Goal: Transaction & Acquisition: Purchase product/service

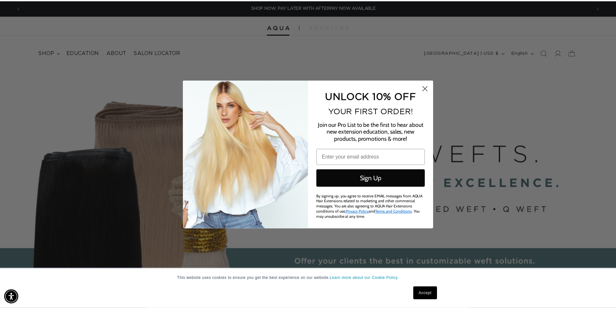
scroll to position [0, 576]
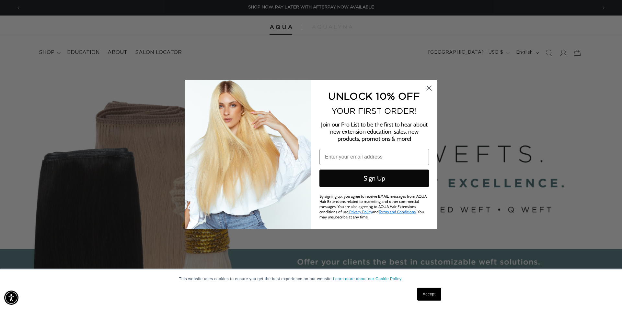
click at [429, 86] on circle "Close dialog" at bounding box center [429, 88] width 11 height 11
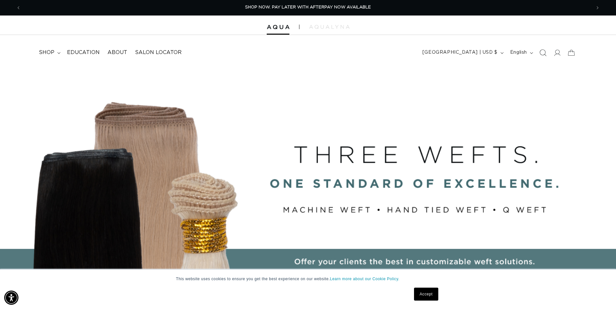
click at [548, 52] on span "Search" at bounding box center [543, 53] width 14 height 14
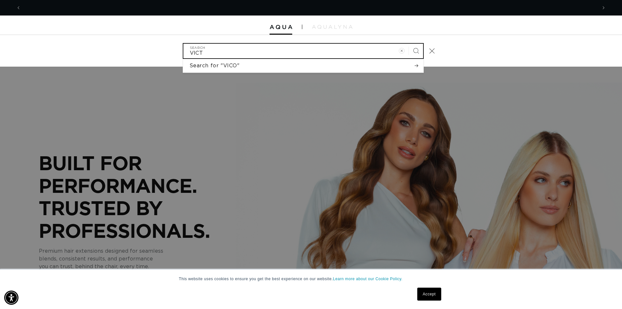
scroll to position [0, 0]
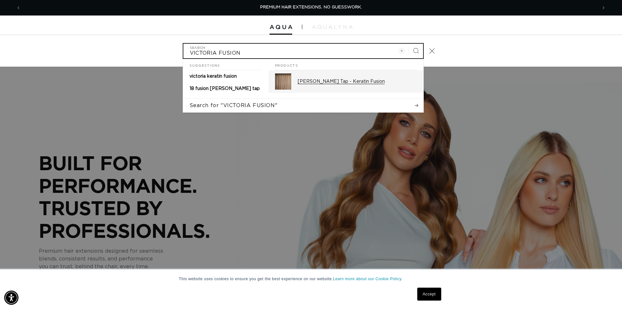
type input "VICTORIA FUSION"
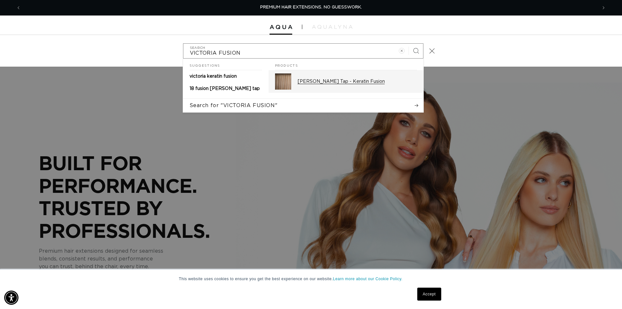
click at [354, 80] on p "[PERSON_NAME] Tap - Keratin Fusion" at bounding box center [357, 82] width 119 height 6
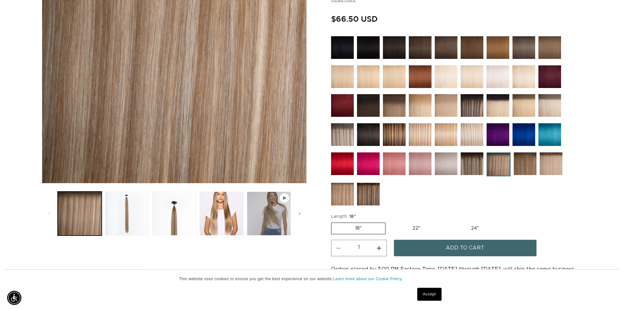
scroll to position [165, 0]
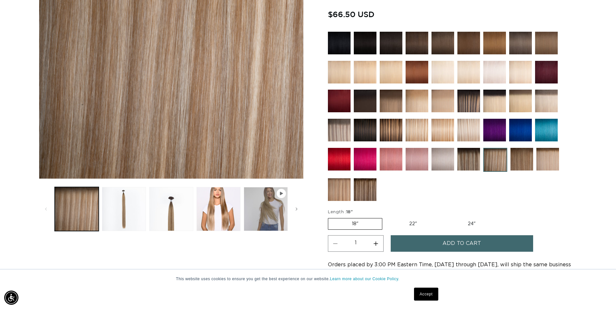
click at [378, 240] on button "Increase quantity for Victoria Root Tap - Keratin Fusion" at bounding box center [376, 243] width 15 height 17
type input "5"
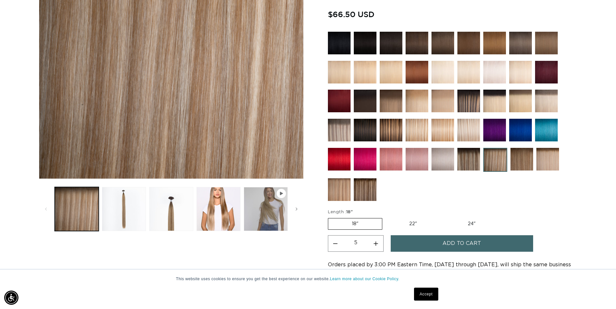
click at [434, 245] on button "Add to cart" at bounding box center [462, 243] width 142 height 17
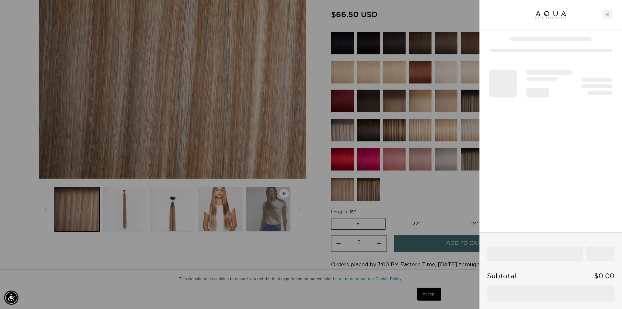
scroll to position [0, 0]
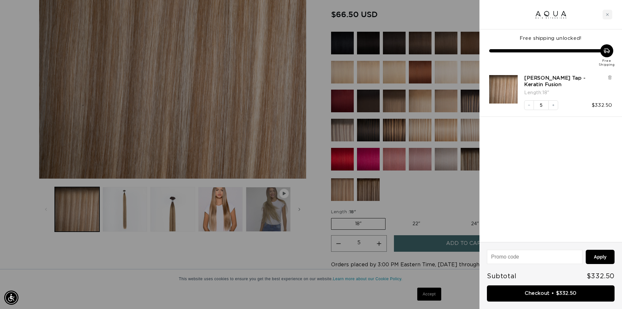
click at [547, 294] on link "Checkout • $332.50" at bounding box center [551, 294] width 128 height 17
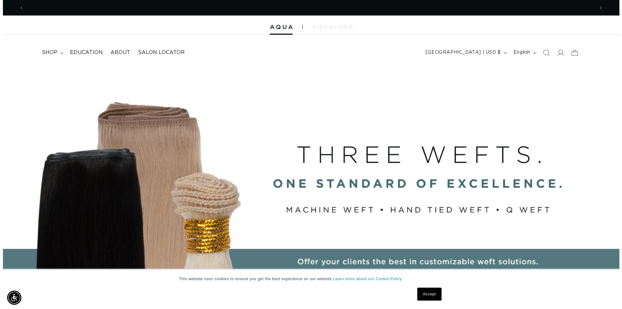
scroll to position [0, 1140]
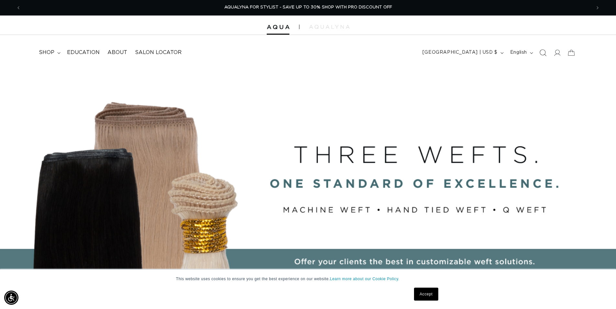
click at [547, 54] on span "Search" at bounding box center [543, 53] width 14 height 14
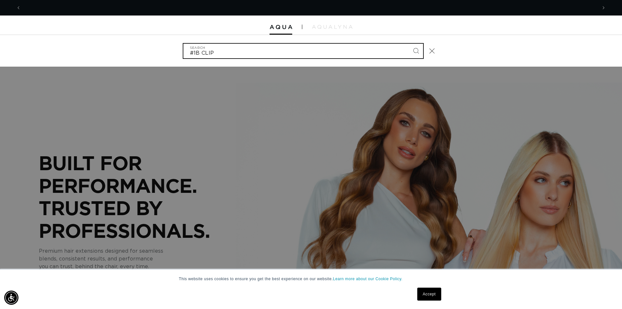
scroll to position [0, 0]
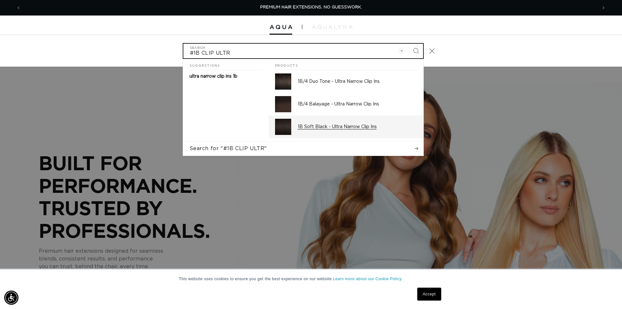
type input "#1B CLIP ULTR"
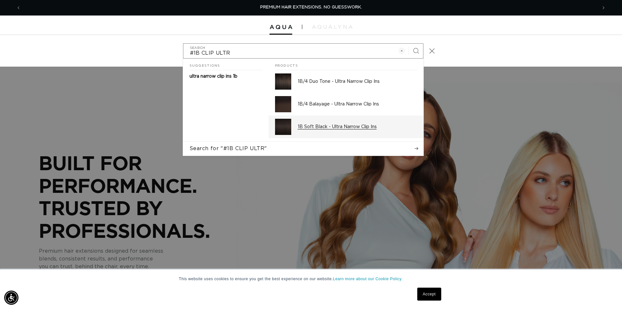
click at [340, 130] on p "1B Soft Black - Ultra Narrow Clip Ins" at bounding box center [357, 127] width 119 height 6
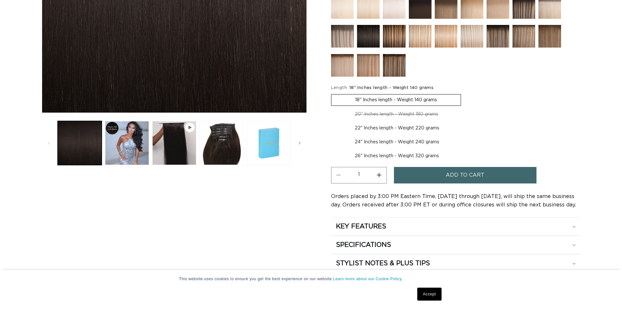
scroll to position [231, 0]
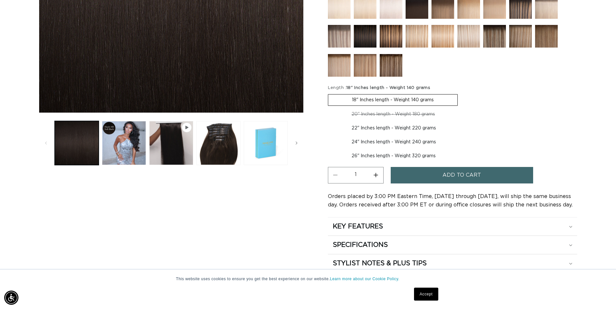
click at [377, 95] on label "18" Inches length - Weight 140 grams Variant sold out or unavailable" at bounding box center [393, 100] width 130 height 12
click at [330, 93] on input "18" Inches length - Weight 140 grams Variant sold out or unavailable" at bounding box center [330, 93] width 0 height 0
click at [479, 176] on span "Add to cart" at bounding box center [462, 175] width 39 height 17
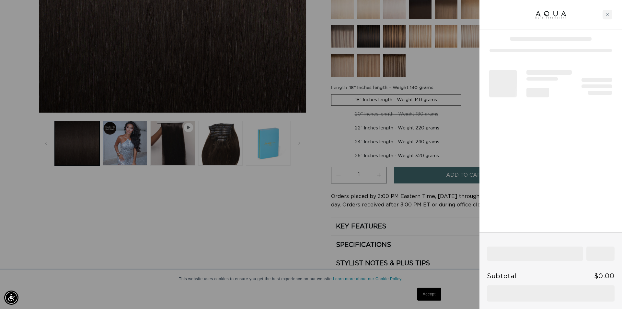
scroll to position [0, 576]
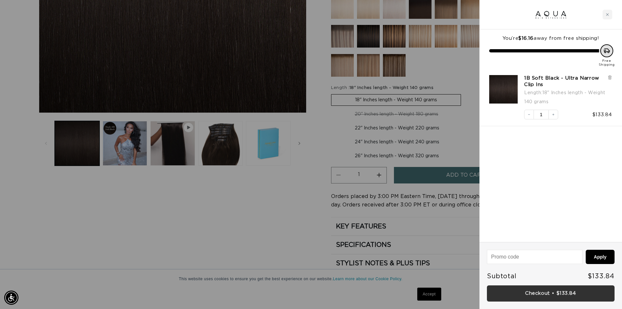
click at [548, 295] on link "Checkout • $133.84" at bounding box center [551, 294] width 128 height 17
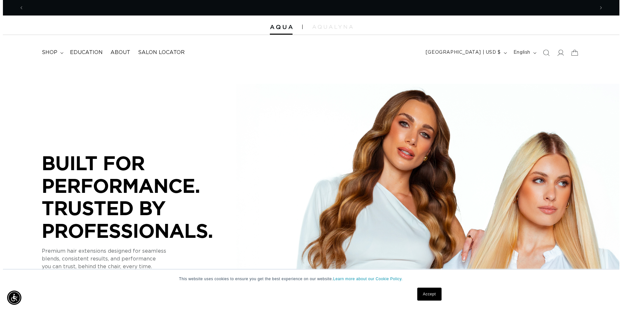
scroll to position [0, 570]
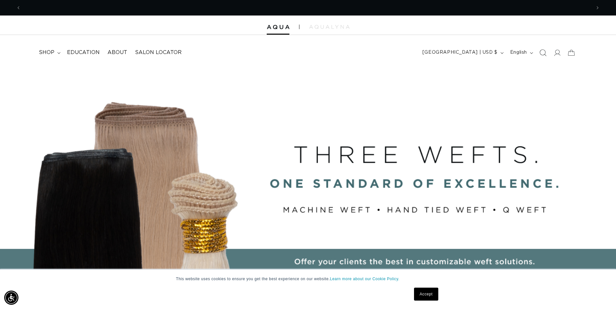
click at [542, 54] on icon "Search" at bounding box center [542, 52] width 7 height 7
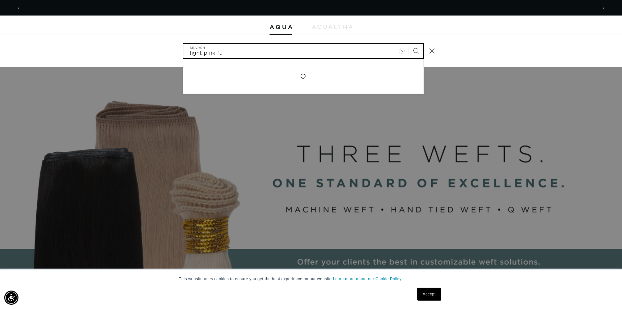
scroll to position [0, 0]
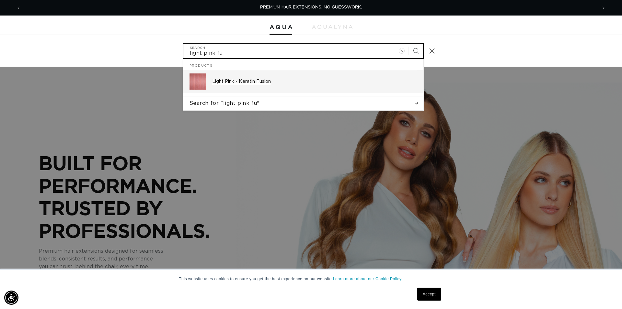
type input "light pink fu"
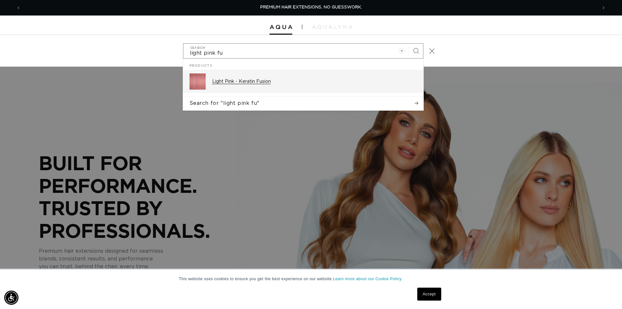
click at [285, 78] on div "Light Pink - Keratin Fusion" at bounding box center [314, 82] width 205 height 16
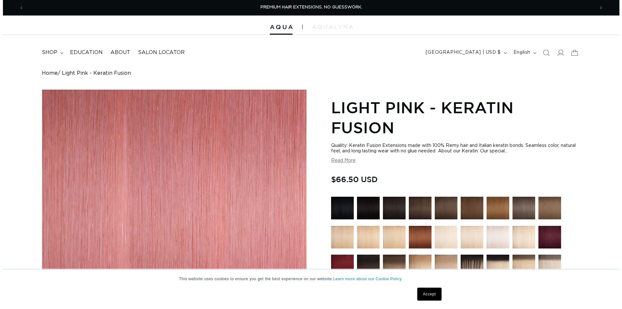
scroll to position [231, 0]
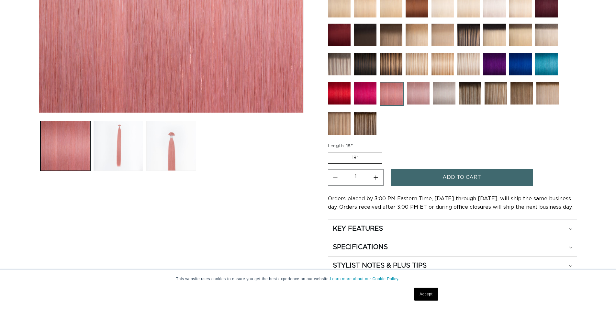
click at [378, 176] on button "Increase quantity for Light Pink - Keratin Fusion" at bounding box center [376, 177] width 15 height 17
type input "2"
click at [430, 178] on button "Add to cart" at bounding box center [462, 177] width 142 height 17
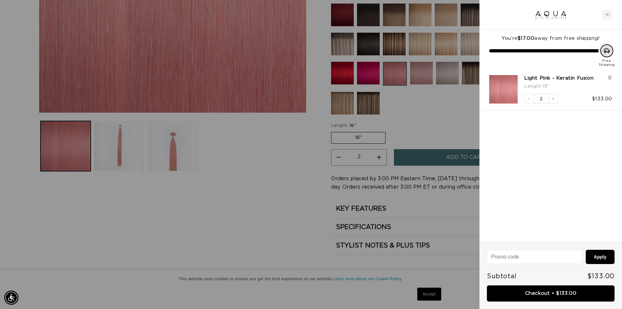
click at [275, 187] on div at bounding box center [311, 154] width 622 height 309
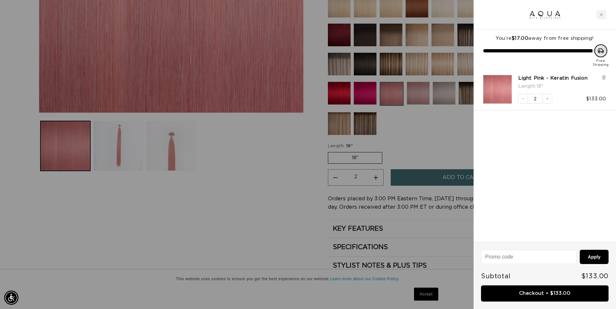
scroll to position [0, 570]
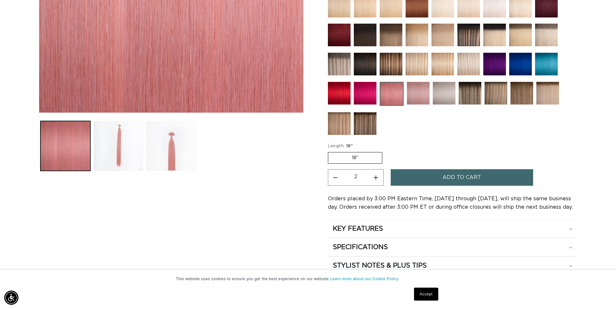
click at [369, 95] on img at bounding box center [365, 93] width 23 height 23
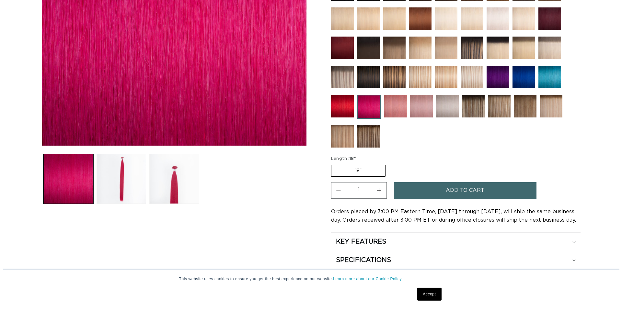
scroll to position [198, 0]
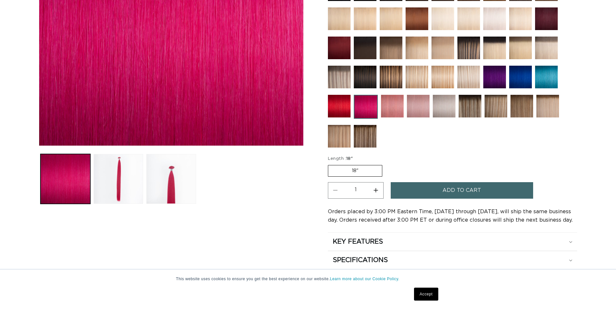
click at [380, 187] on button "Increase quantity for Pink - Keratin Fusion" at bounding box center [376, 190] width 15 height 17
type input "2"
click at [414, 190] on button "Add to cart" at bounding box center [462, 190] width 142 height 17
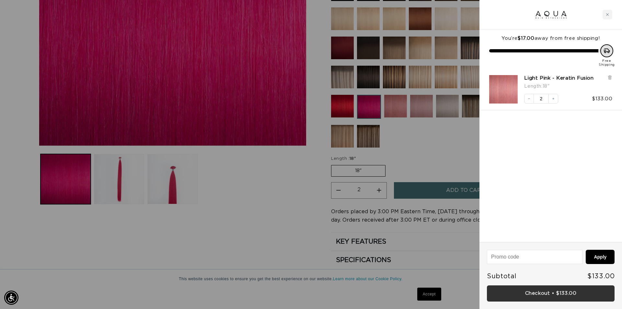
scroll to position [0, 576]
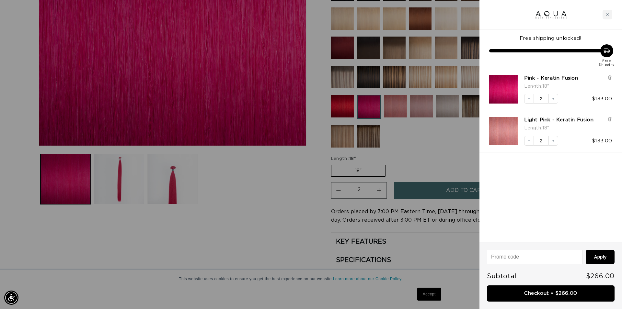
click at [551, 293] on link "Checkout • $266.00" at bounding box center [551, 294] width 128 height 17
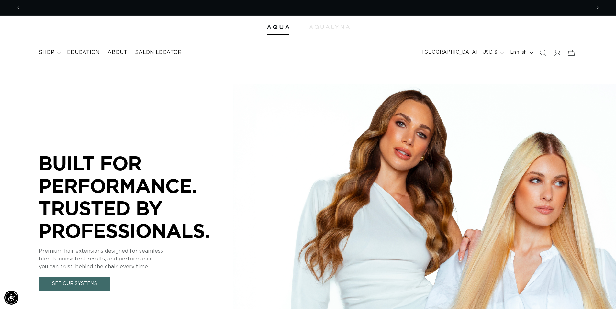
scroll to position [0, 570]
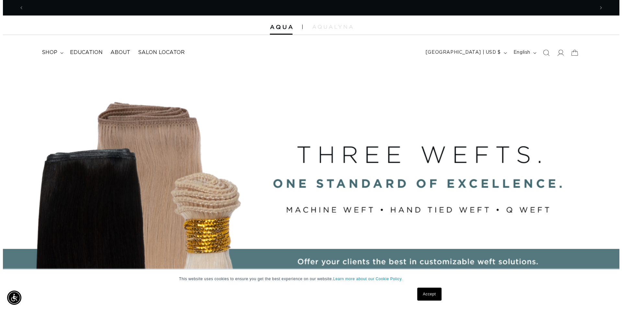
scroll to position [0, 1140]
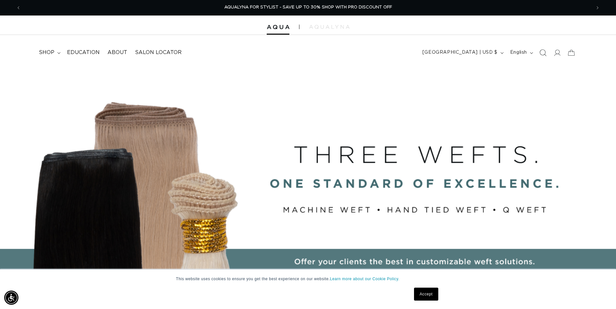
click at [545, 51] on icon "Search" at bounding box center [542, 52] width 7 height 7
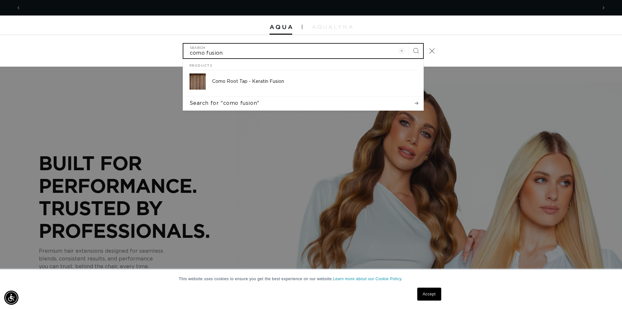
scroll to position [0, 576]
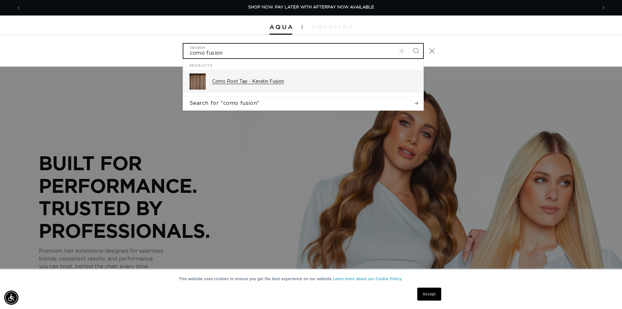
type input "como fusion"
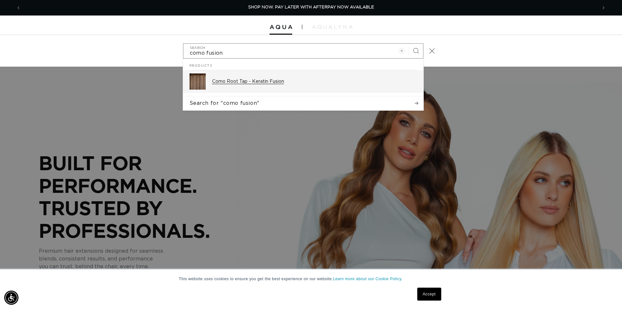
click at [274, 78] on div "Como Root Tap - Keratin Fusion" at bounding box center [314, 82] width 205 height 16
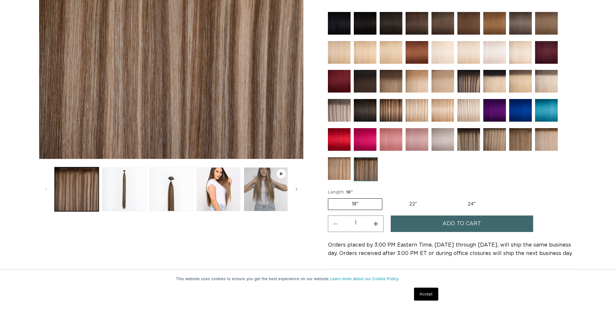
scroll to position [231, 0]
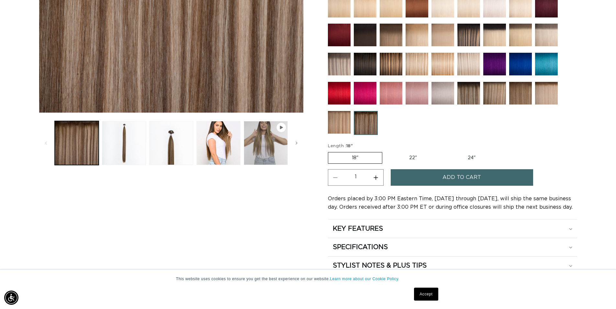
click at [376, 177] on button "Increase quantity for Como Root Tap - Keratin Fusion" at bounding box center [376, 177] width 15 height 17
type input "4"
click at [419, 172] on button "Add to cart" at bounding box center [462, 177] width 142 height 17
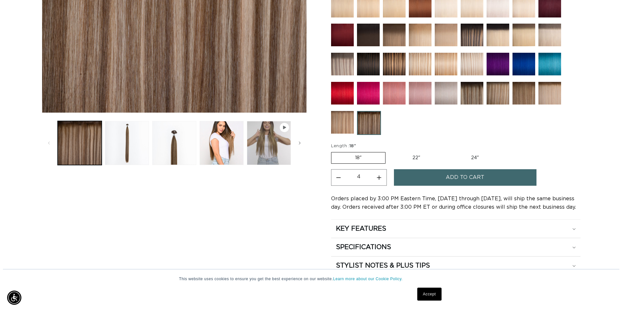
scroll to position [0, 576]
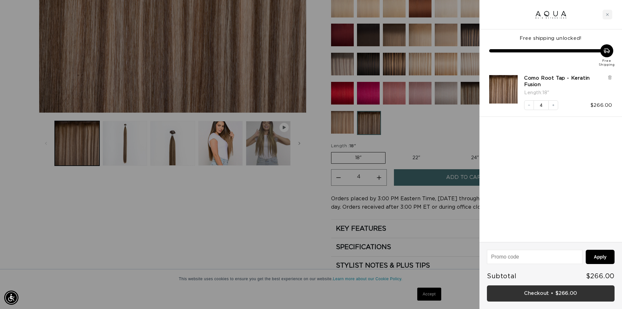
click at [549, 298] on link "Checkout • $266.00" at bounding box center [551, 294] width 128 height 17
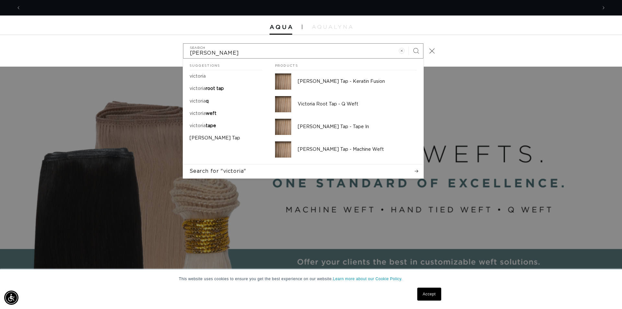
scroll to position [0, 1152]
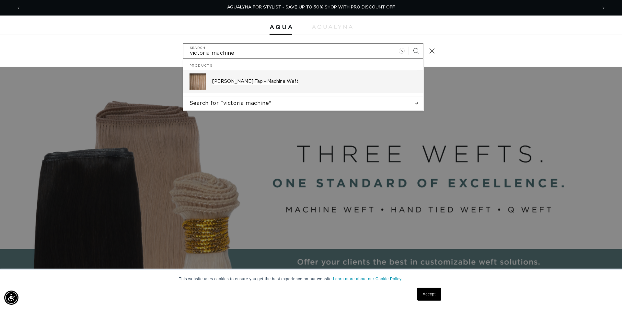
type input "victoria machine"
click at [271, 82] on p "[PERSON_NAME] Tap - Machine Weft" at bounding box center [314, 82] width 205 height 6
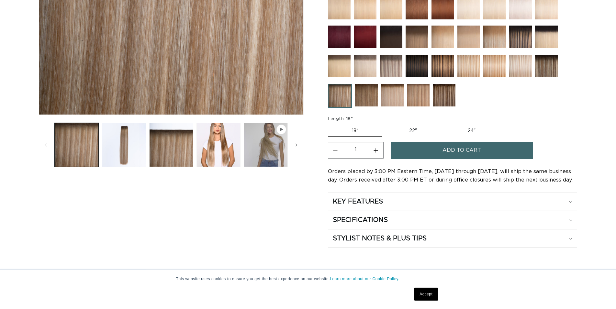
scroll to position [231, 0]
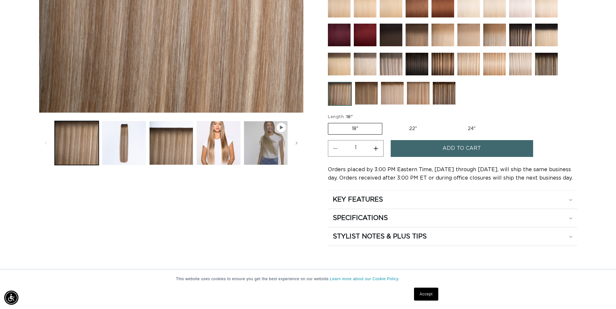
click at [473, 127] on label "24" Variant sold out or unavailable" at bounding box center [471, 128] width 55 height 11
click at [444, 122] on input "24" Variant sold out or unavailable" at bounding box center [444, 122] width 0 height 0
radio input "true"
click at [471, 148] on span "Add to cart" at bounding box center [462, 148] width 39 height 17
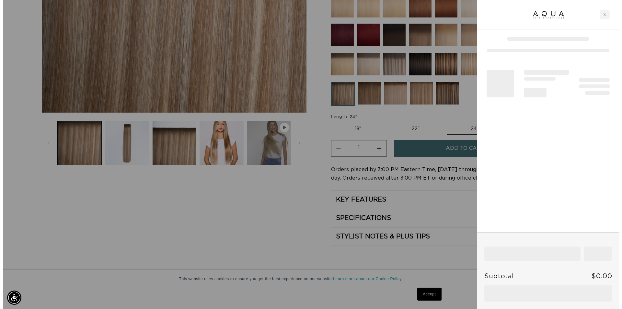
scroll to position [0, 576]
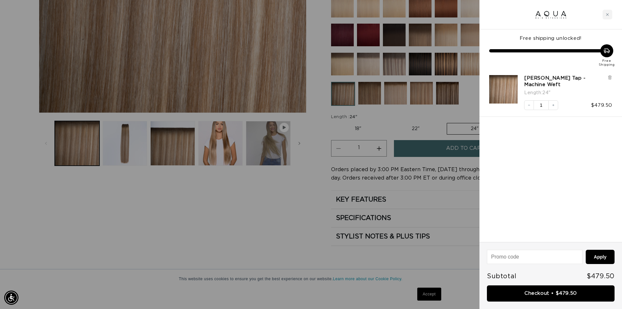
click at [548, 294] on link "Checkout • $479.50" at bounding box center [551, 294] width 128 height 17
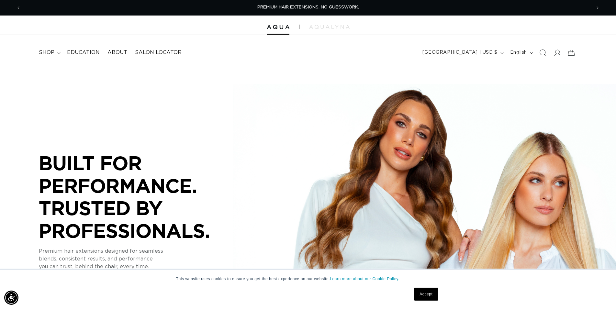
click at [545, 53] on icon "Search" at bounding box center [542, 52] width 7 height 7
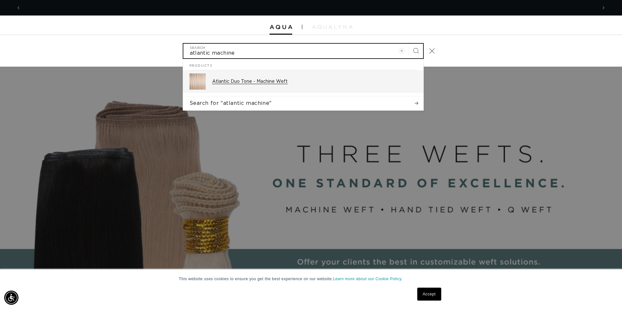
scroll to position [0, 1152]
type input "atlantic machine"
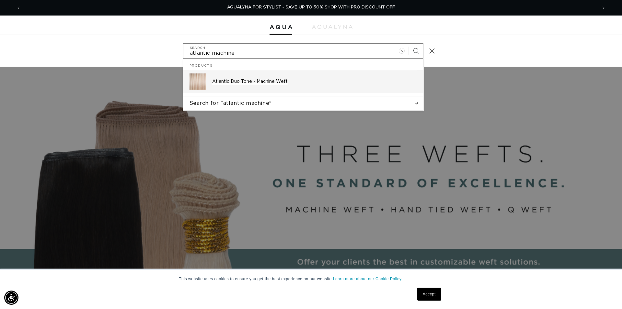
click at [284, 82] on p "Atlantic Duo Tone - Machine Weft" at bounding box center [314, 82] width 205 height 6
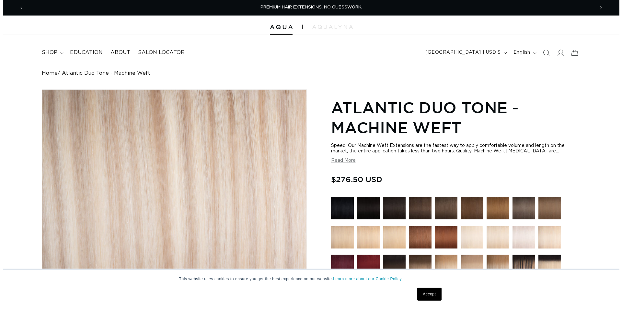
scroll to position [231, 0]
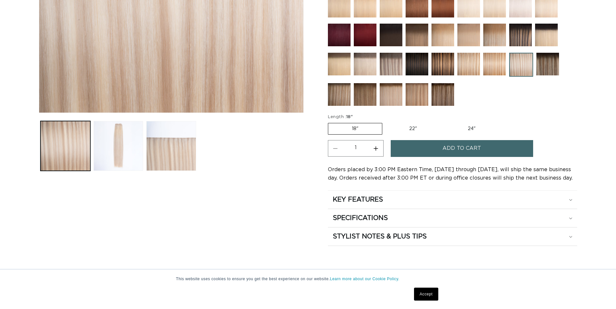
click at [454, 147] on span "Add to cart" at bounding box center [462, 148] width 39 height 17
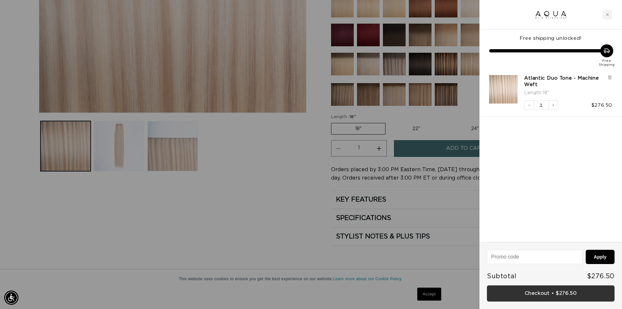
scroll to position [0, 576]
click at [563, 291] on link "Checkout • $276.50" at bounding box center [551, 294] width 128 height 17
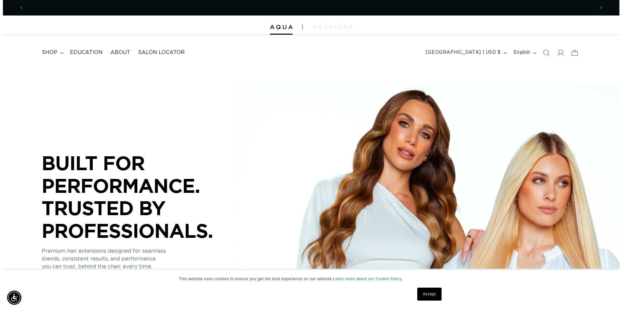
scroll to position [0, 570]
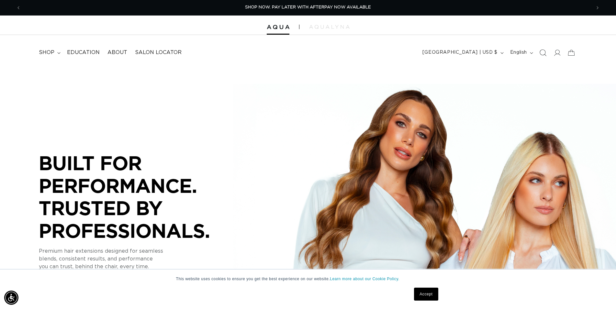
click at [547, 55] on span "Search" at bounding box center [543, 53] width 14 height 14
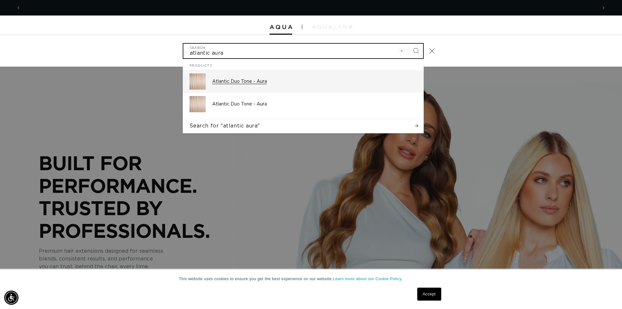
scroll to position [0, 576]
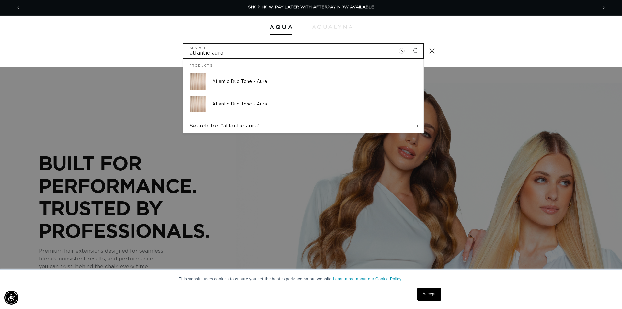
click at [227, 53] on input "atlantic aura" at bounding box center [303, 51] width 240 height 15
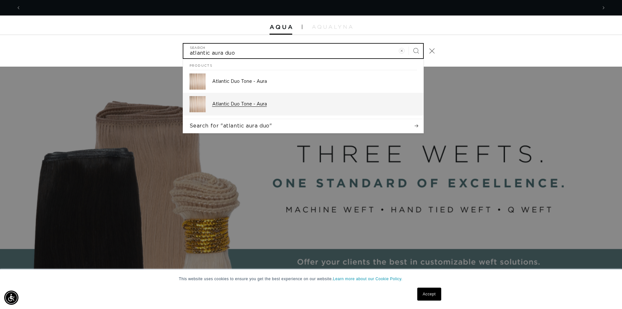
scroll to position [0, 0]
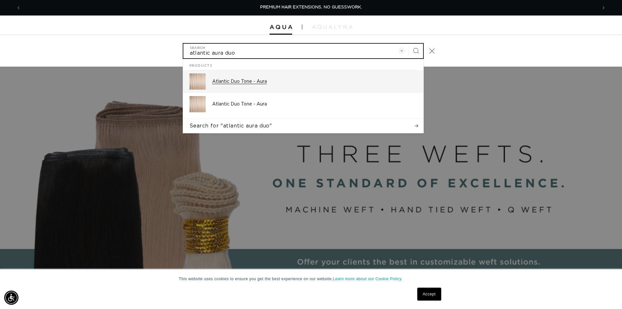
type input "atlantic aura duo"
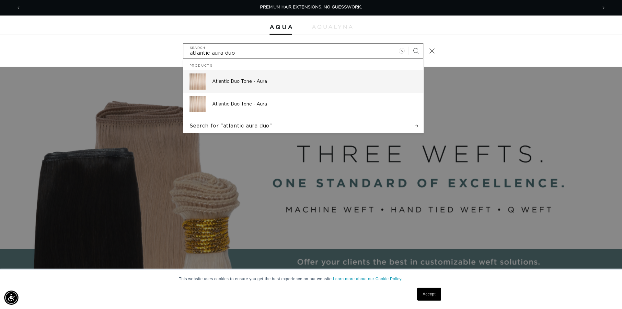
click at [235, 85] on div "Atlantic Duo Tone - Aura" at bounding box center [314, 82] width 205 height 16
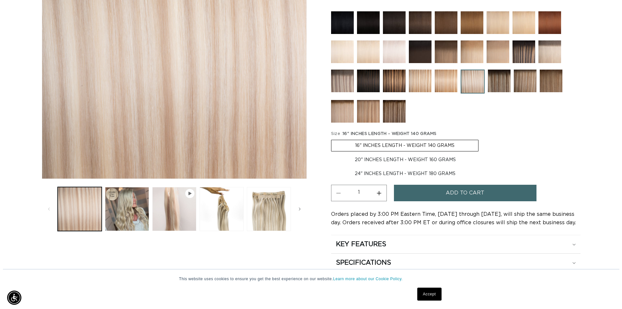
scroll to position [0, 570]
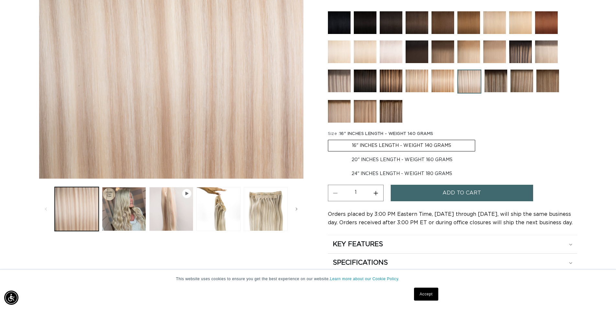
click at [391, 159] on label "20" INCHES LENGTH - WEIGHT 160 GRAMS Variant sold out or unavailable" at bounding box center [402, 159] width 148 height 11
click at [479, 139] on input "20" INCHES LENGTH - WEIGHT 160 GRAMS Variant sold out or unavailable" at bounding box center [479, 139] width 0 height 0
radio input "true"
click at [467, 196] on span "Add to cart" at bounding box center [462, 193] width 39 height 17
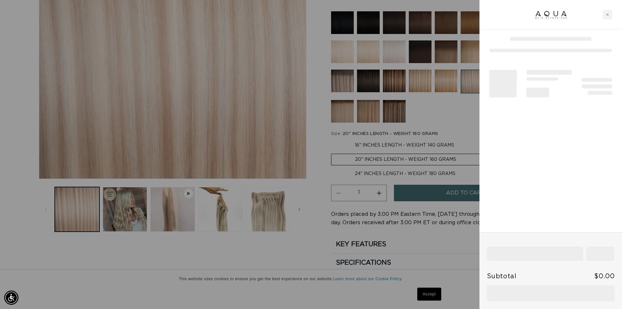
scroll to position [0, 1152]
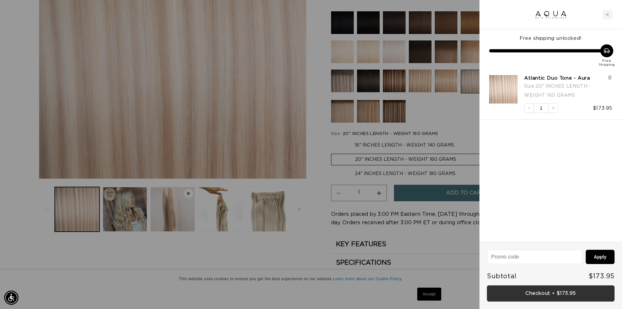
click at [564, 292] on link "Checkout • $173.95" at bounding box center [551, 294] width 128 height 17
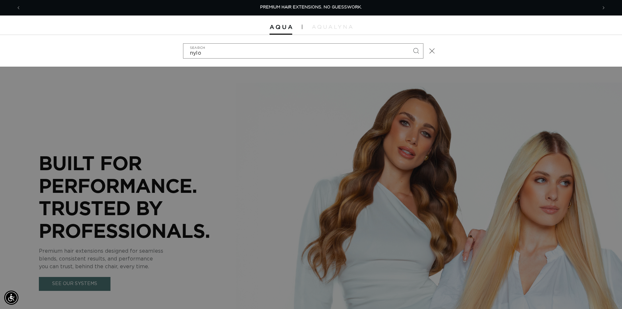
type input "nylon"
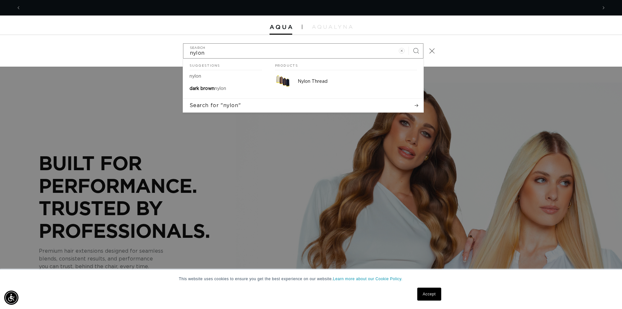
scroll to position [0, 576]
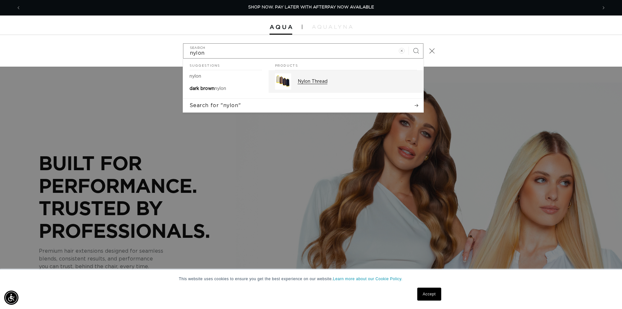
type input "nylon"
click at [306, 80] on p "Nylon Thread" at bounding box center [357, 82] width 119 height 6
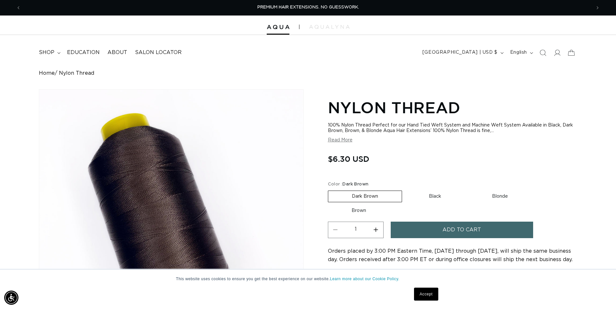
click at [438, 194] on label "Black Variant sold out or unavailable" at bounding box center [435, 196] width 60 height 11
click at [406, 190] on input "Black Variant sold out or unavailable" at bounding box center [405, 189] width 0 height 0
radio input "true"
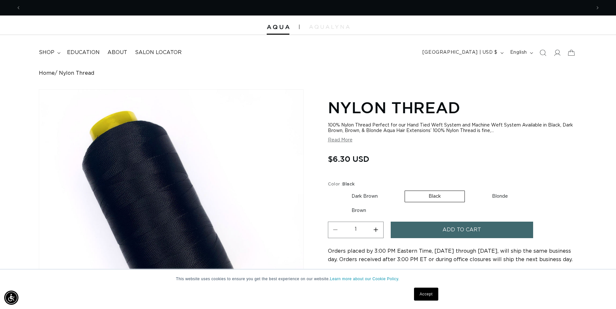
scroll to position [0, 570]
click at [377, 228] on button "Increase quantity for Nylon Thread" at bounding box center [376, 230] width 15 height 17
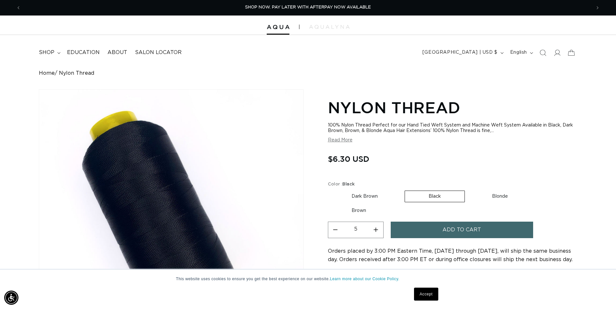
click at [377, 228] on button "Increase quantity for Nylon Thread" at bounding box center [376, 230] width 15 height 17
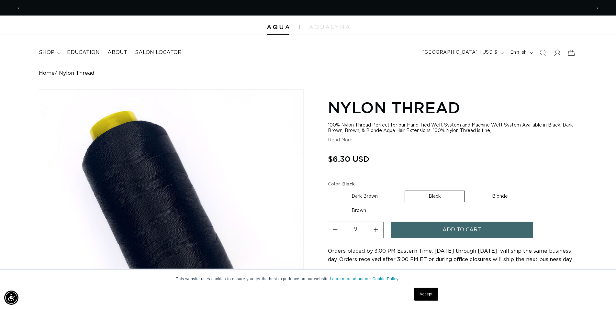
type input "10"
click at [441, 230] on button "Add to cart" at bounding box center [462, 230] width 142 height 17
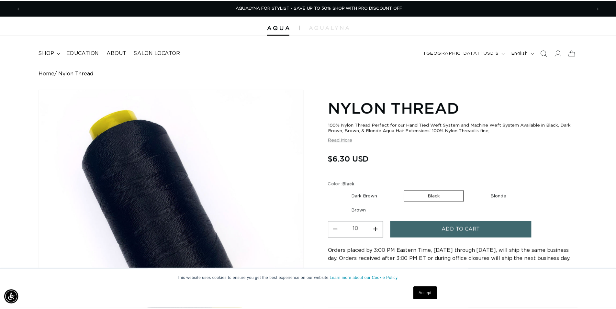
scroll to position [0, 1152]
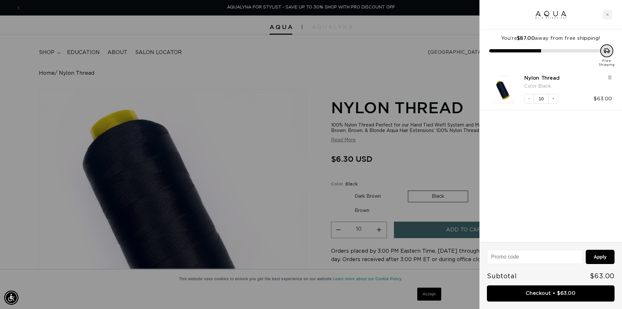
click at [415, 210] on div at bounding box center [311, 154] width 622 height 309
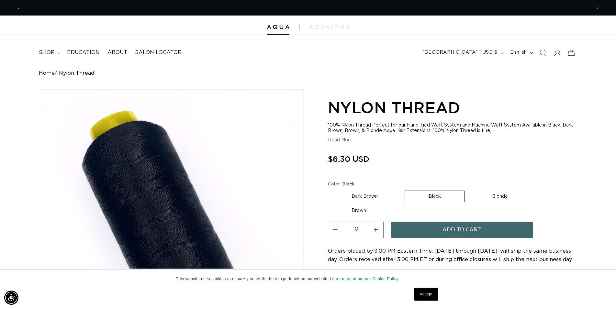
scroll to position [0, 0]
click at [497, 197] on label "Blonde Variant sold out or unavailable" at bounding box center [500, 196] width 63 height 11
click at [469, 190] on input "Blonde Variant sold out or unavailable" at bounding box center [468, 189] width 0 height 0
radio input "true"
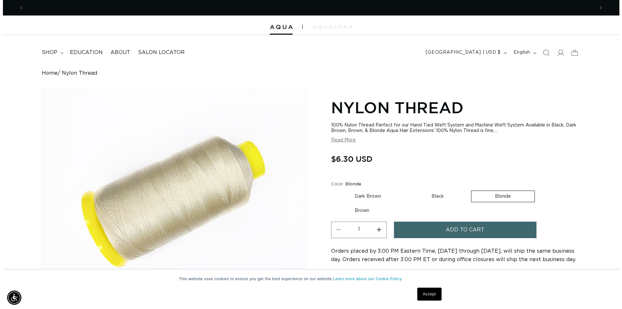
scroll to position [0, 570]
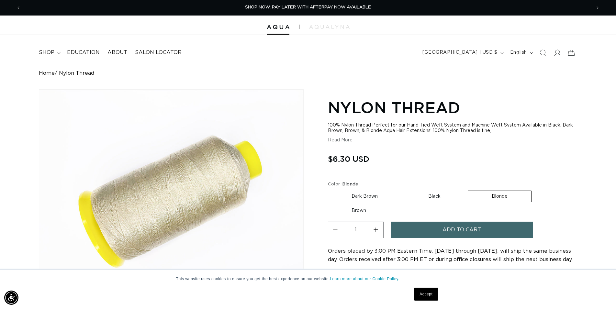
click at [380, 230] on button "Increase quantity for Nylon Thread" at bounding box center [376, 230] width 15 height 17
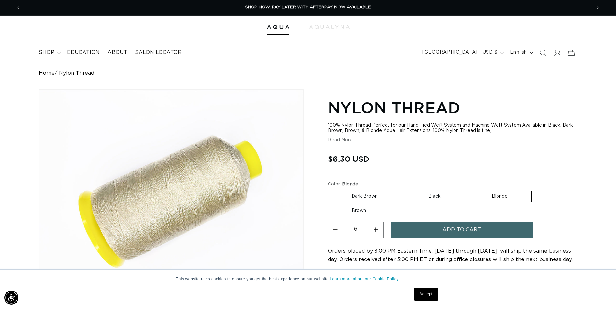
click at [380, 230] on button "Increase quantity for Nylon Thread" at bounding box center [376, 230] width 15 height 17
type input "10"
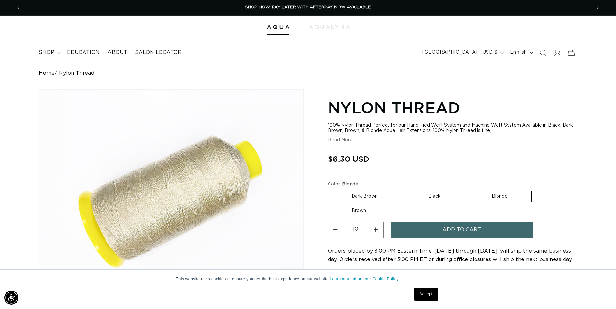
click at [414, 229] on button "Add to cart" at bounding box center [462, 230] width 142 height 17
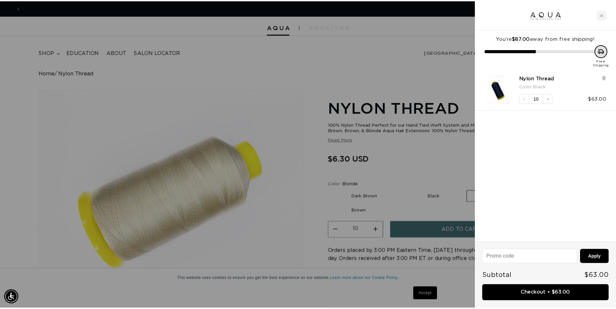
scroll to position [0, 1152]
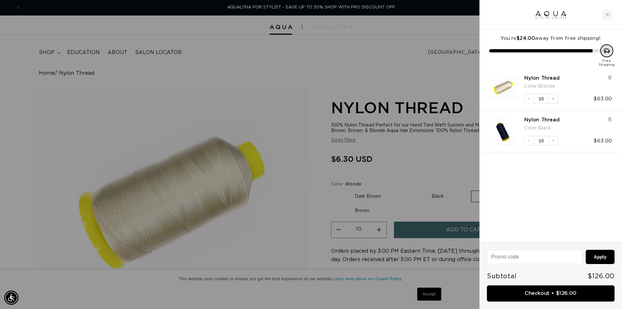
click at [373, 195] on div at bounding box center [311, 154] width 622 height 309
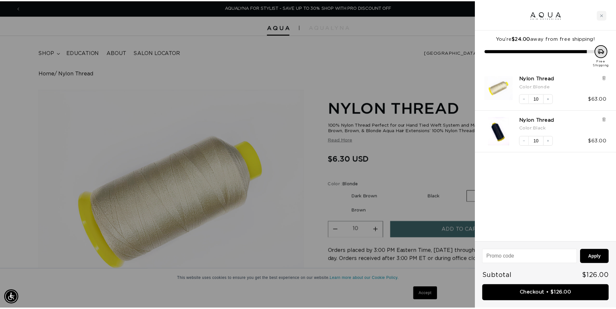
scroll to position [0, 1140]
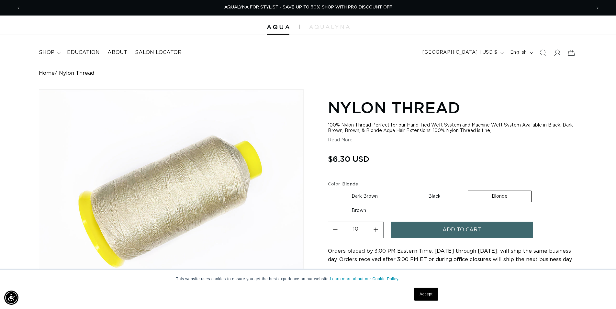
click at [372, 198] on label "Dark Brown Variant sold out or unavailable" at bounding box center [365, 196] width 74 height 11
click at [330, 190] on input "Dark Brown Variant sold out or unavailable" at bounding box center [330, 189] width 0 height 0
radio input "true"
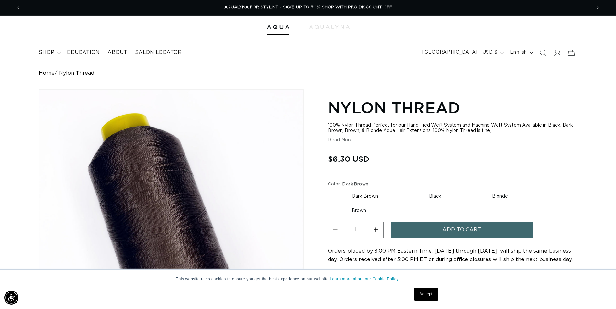
click at [380, 230] on button "Increase quantity for Nylon Thread" at bounding box center [376, 230] width 15 height 17
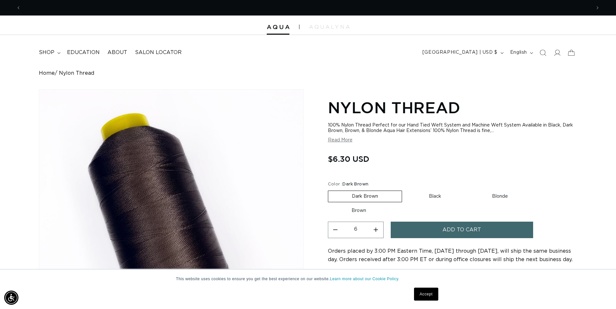
click at [380, 230] on button "Increase quantity for Nylon Thread" at bounding box center [376, 230] width 15 height 17
type input "10"
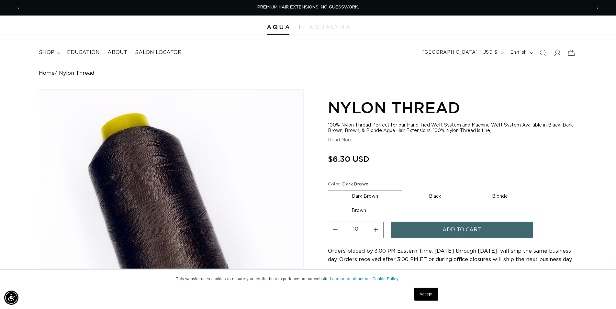
click at [413, 229] on button "Add to cart" at bounding box center [462, 230] width 142 height 17
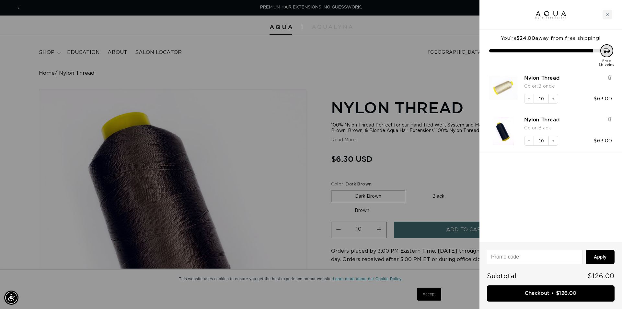
click at [364, 211] on div at bounding box center [311, 154] width 622 height 309
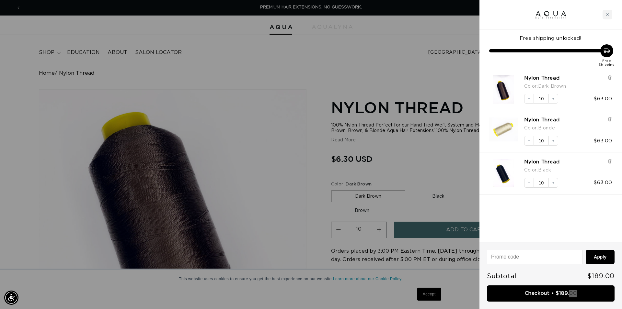
click at [364, 211] on div at bounding box center [311, 154] width 622 height 309
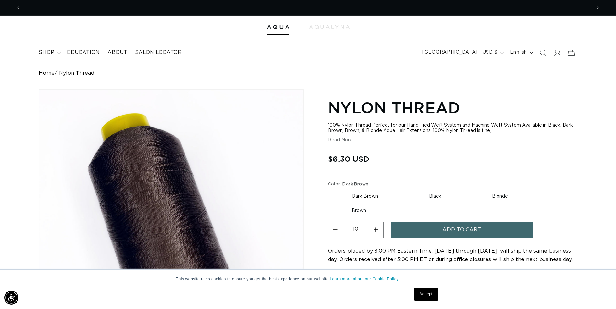
scroll to position [0, 570]
click at [363, 212] on label "Brown Variant sold out or unavailable" at bounding box center [359, 210] width 62 height 11
click at [535, 190] on input "Brown Variant sold out or unavailable" at bounding box center [535, 189] width 0 height 0
radio input "true"
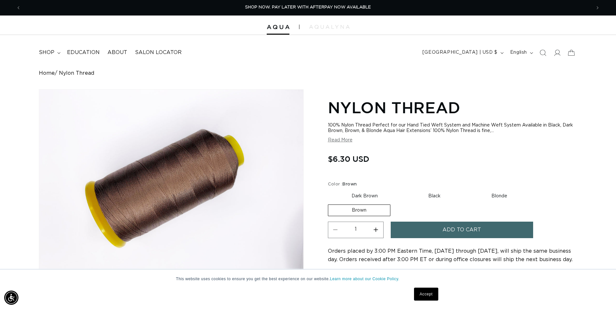
click at [376, 227] on button "Increase quantity for Nylon Thread" at bounding box center [376, 230] width 15 height 17
click at [377, 228] on button "Increase quantity for Nylon Thread" at bounding box center [376, 230] width 15 height 17
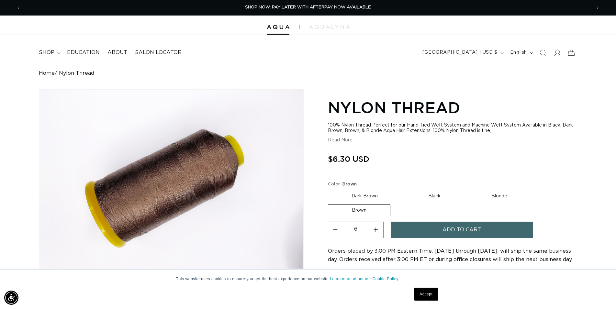
click at [377, 228] on button "Increase quantity for Nylon Thread" at bounding box center [376, 230] width 15 height 17
type input "10"
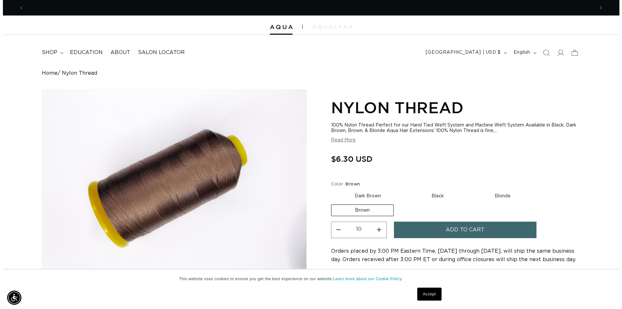
scroll to position [0, 1152]
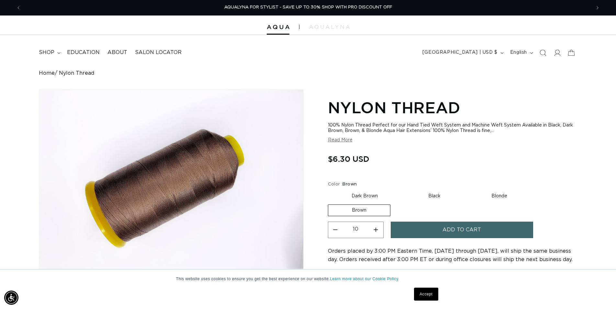
click at [414, 228] on button "Add to cart" at bounding box center [462, 230] width 142 height 17
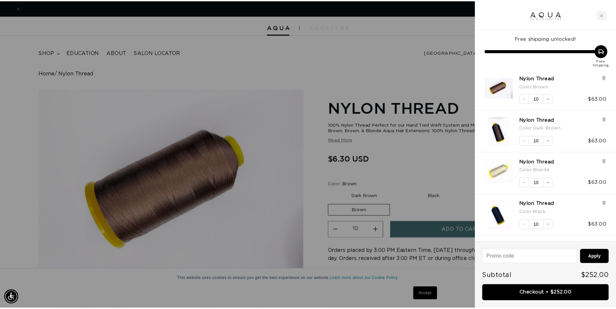
scroll to position [0, 576]
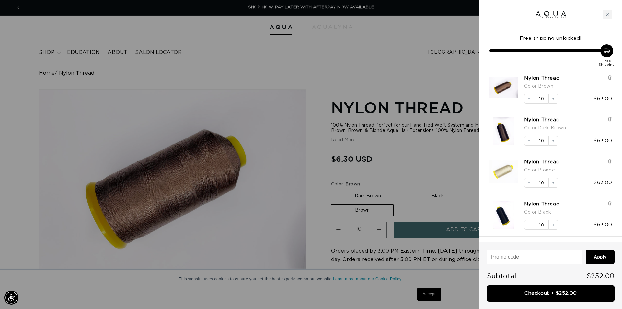
click at [389, 44] on div at bounding box center [311, 154] width 622 height 309
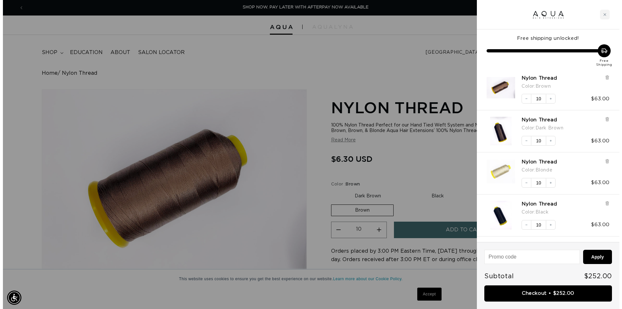
scroll to position [0, 570]
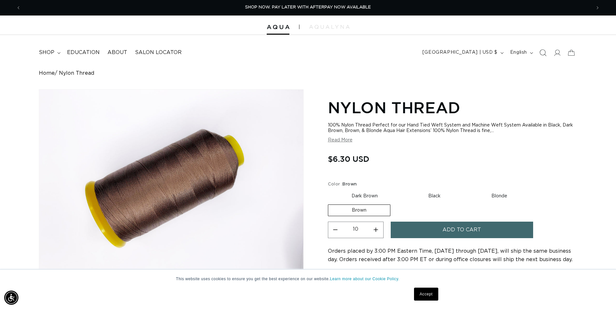
click at [544, 56] on icon "Search" at bounding box center [542, 52] width 7 height 7
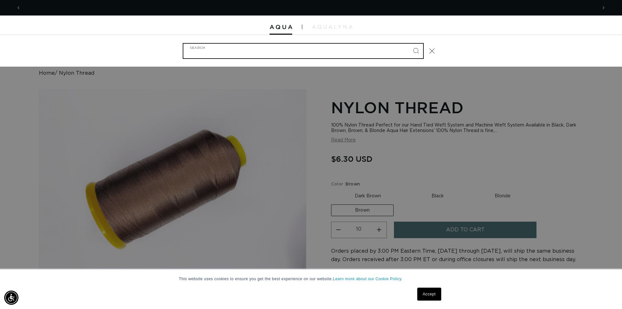
scroll to position [0, 1152]
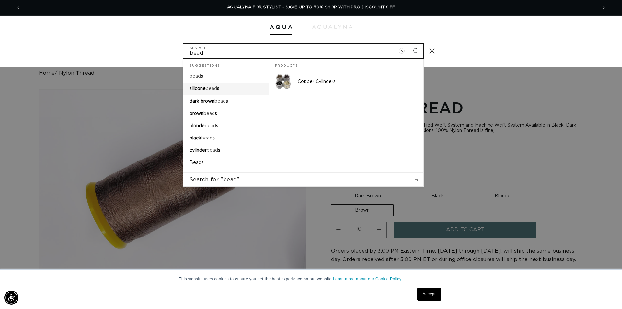
type input "bead"
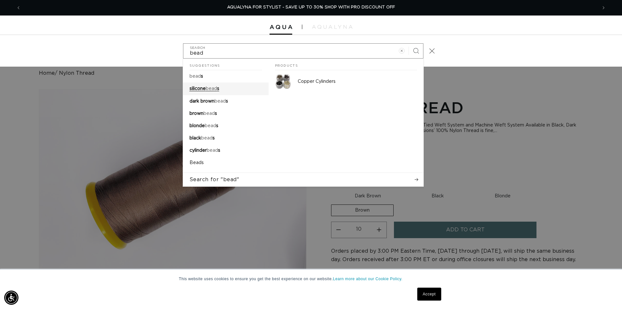
click at [214, 88] on mark "bead" at bounding box center [211, 88] width 11 height 5
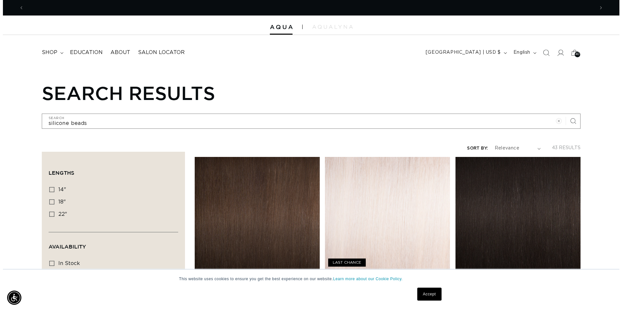
scroll to position [0, 570]
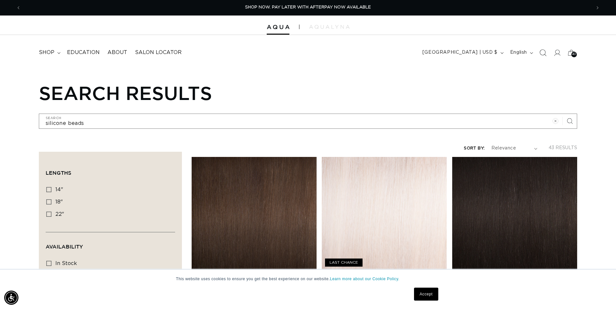
click at [546, 54] on icon "Search" at bounding box center [542, 52] width 7 height 7
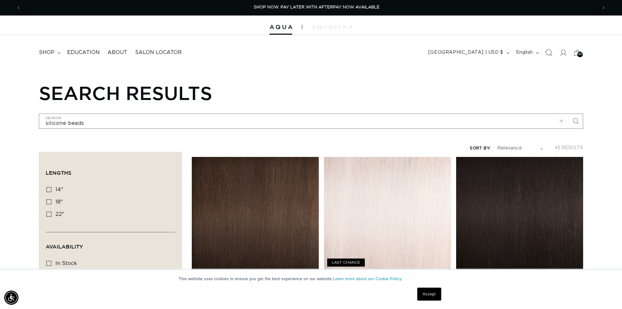
scroll to position [0, 576]
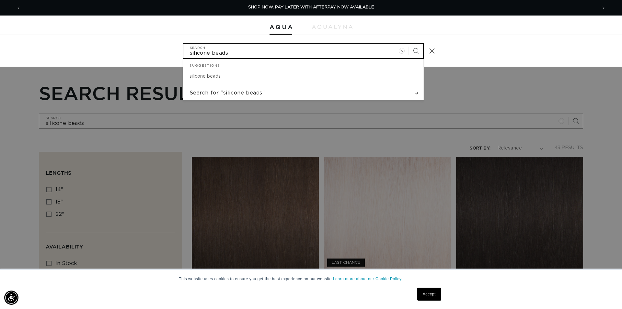
type input "s"
type input "sc"
type input "sci"
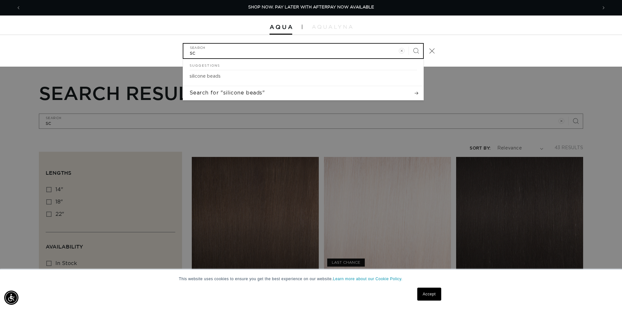
type input "sci"
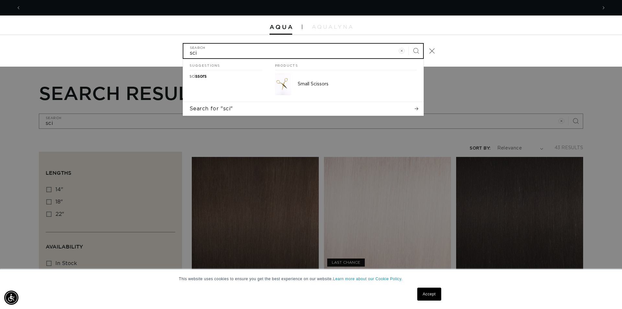
type input "sc"
type input "s"
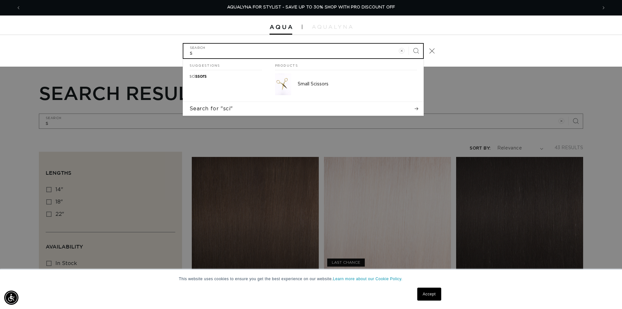
type input "si"
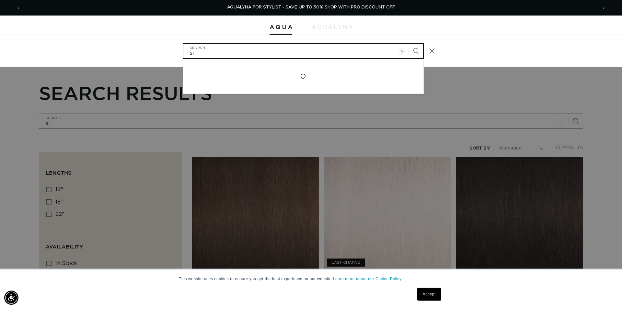
type input "sil"
type input "sili"
type input "silic"
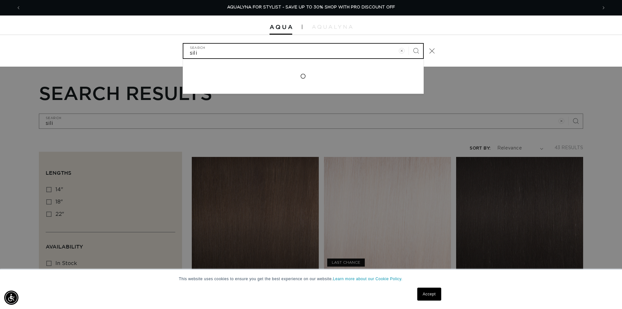
type input "silic"
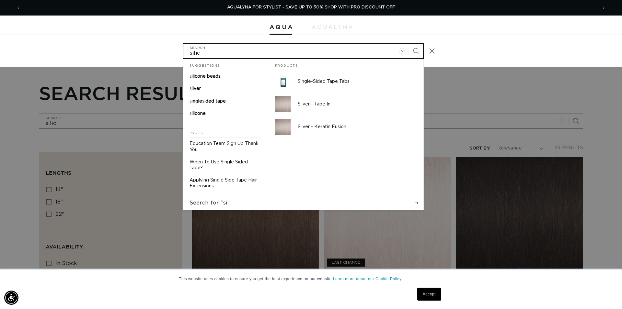
type input "silico"
type input "silicon"
type input "silicone"
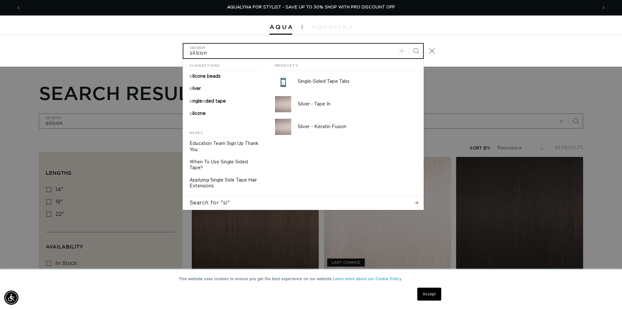
type input "silicone"
type input "silicone b"
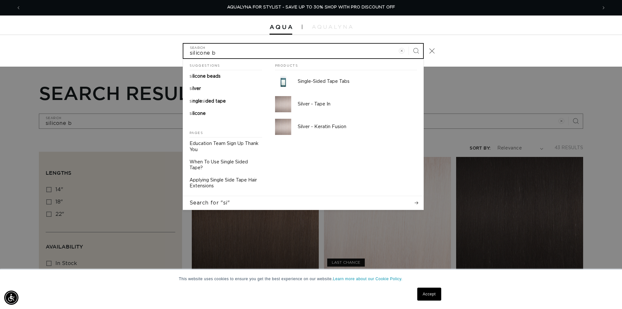
type input "silicone be"
type input "silicone bea"
type input "silicone bead"
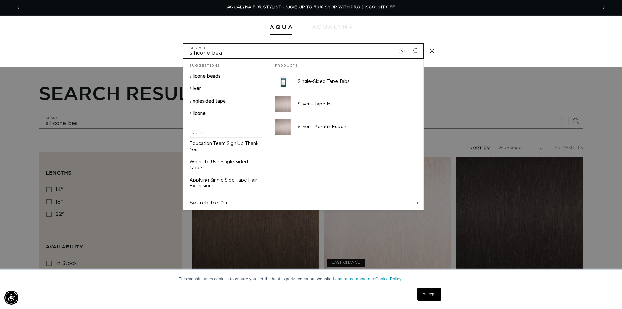
type input "silicone bead"
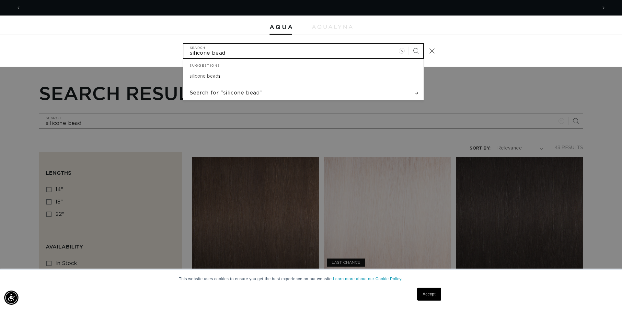
scroll to position [0, 0]
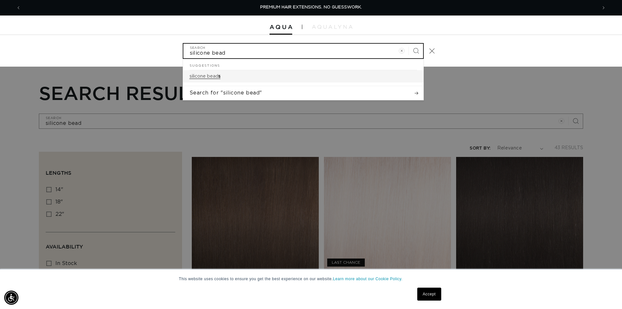
type input "silicone bead"
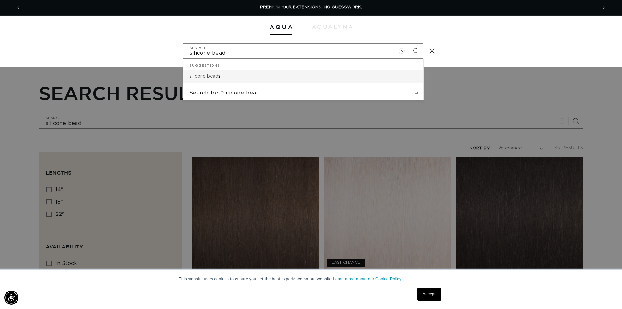
click at [210, 76] on mark "silicone bead" at bounding box center [203, 76] width 29 height 5
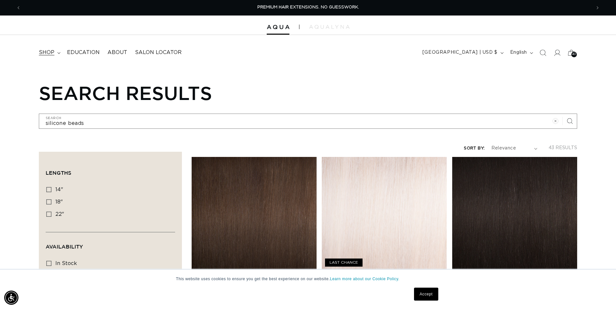
click at [45, 52] on span "shop" at bounding box center [47, 52] width 16 height 7
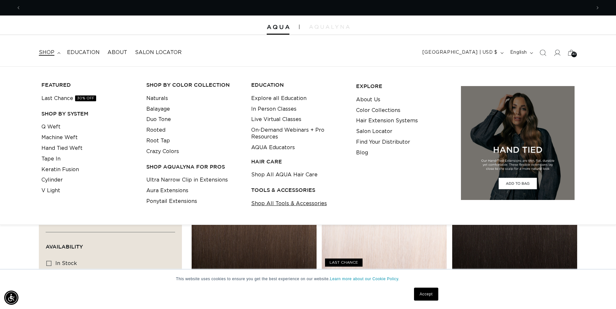
scroll to position [0, 570]
click at [274, 203] on link "Shop All Tools & Accessories" at bounding box center [289, 204] width 76 height 11
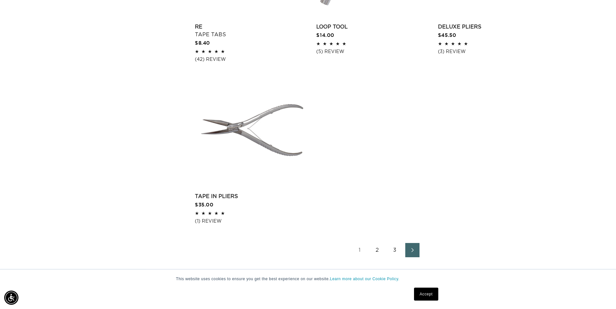
scroll to position [1123, 0]
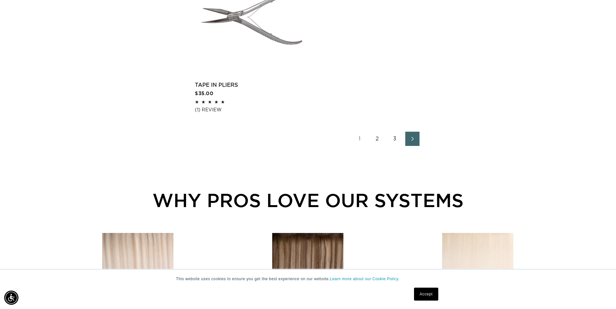
click at [378, 142] on link "2" at bounding box center [377, 139] width 14 height 14
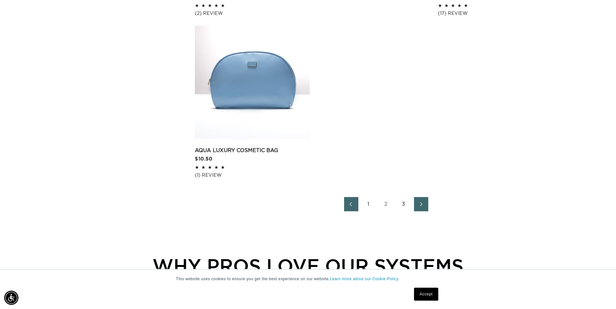
scroll to position [1123, 0]
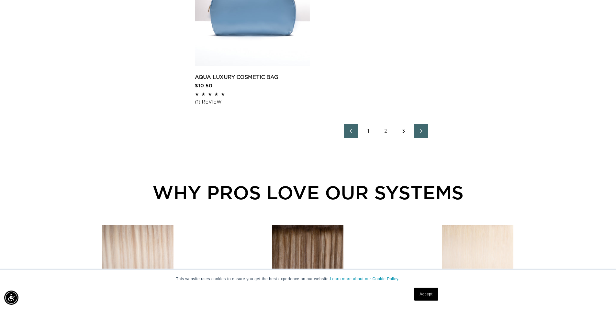
click at [403, 138] on link "3" at bounding box center [404, 131] width 14 height 14
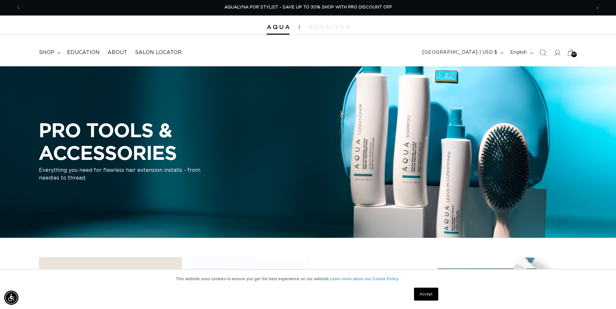
click at [569, 56] on icon at bounding box center [571, 53] width 7 height 6
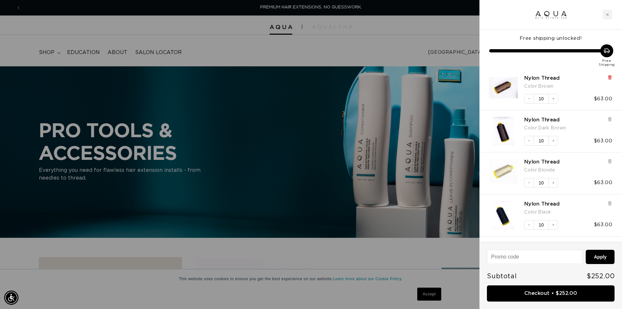
click at [607, 78] on icon at bounding box center [609, 77] width 5 height 5
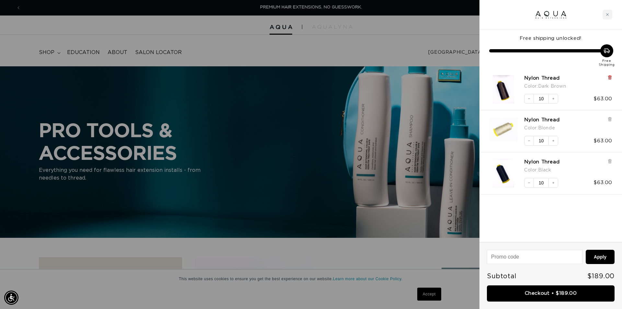
click at [608, 76] on icon at bounding box center [609, 77] width 5 height 5
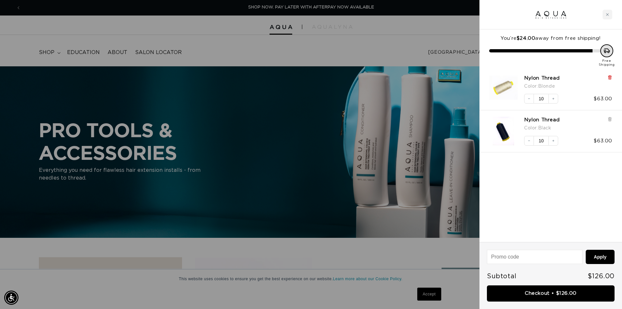
click at [609, 78] on icon at bounding box center [609, 77] width 3 height 3
click at [609, 79] on icon at bounding box center [609, 77] width 3 height 3
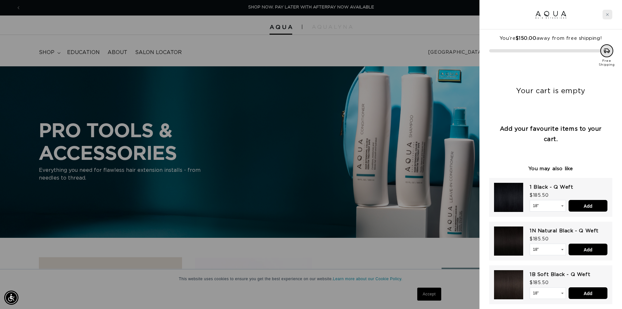
click at [603, 15] on div "Close cart" at bounding box center [607, 15] width 10 height 10
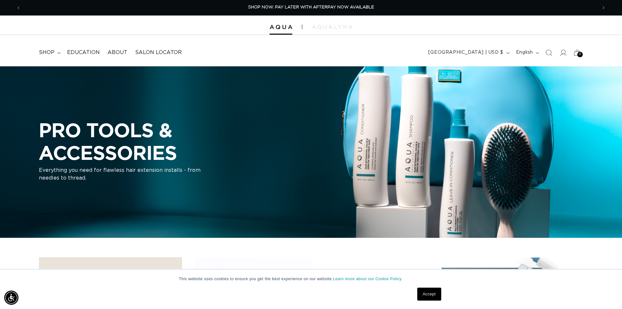
scroll to position [0, 570]
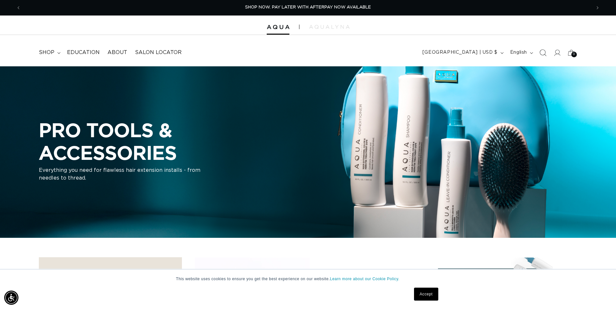
click at [544, 55] on icon "Search" at bounding box center [543, 53] width 7 height 7
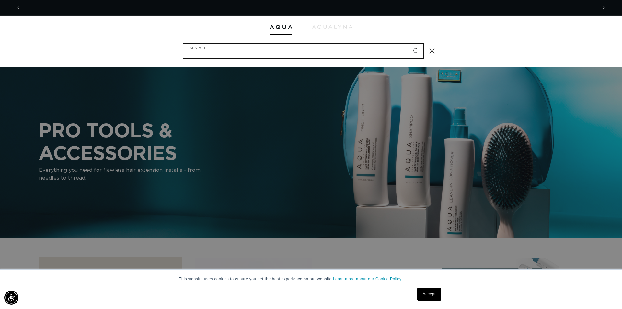
scroll to position [0, 1152]
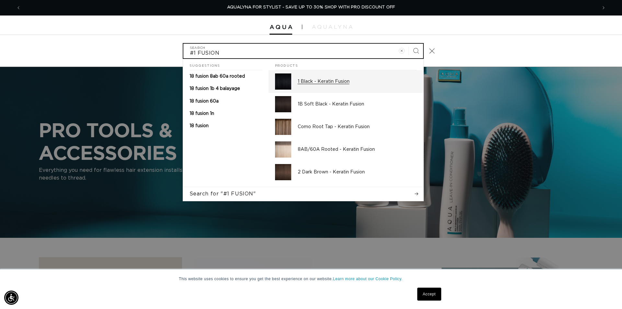
type input "#1 FUSION"
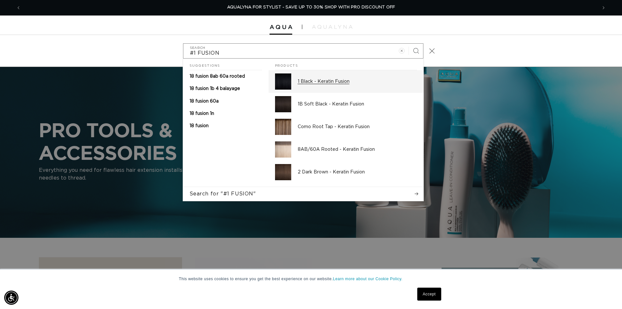
click at [333, 84] on p "1 Black - Keratin Fusion" at bounding box center [357, 82] width 119 height 6
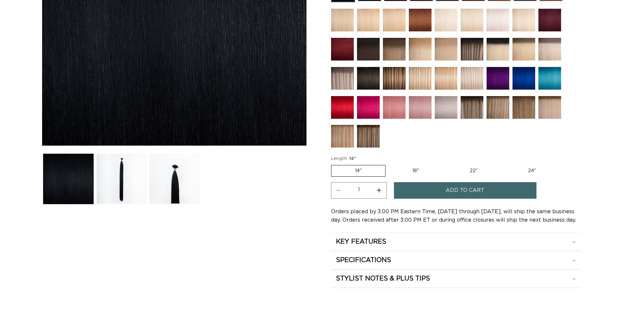
scroll to position [198, 0]
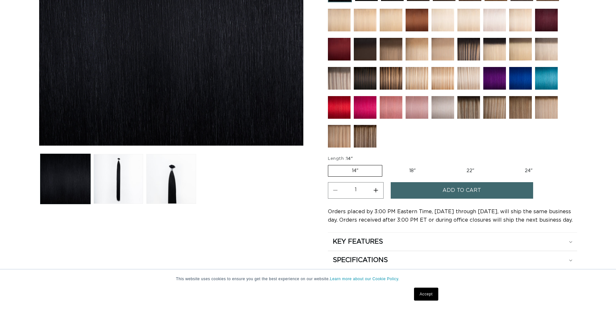
click at [405, 167] on label "18" Variant sold out or unavailable" at bounding box center [413, 170] width 54 height 11
click at [386, 164] on input "18" Variant sold out or unavailable" at bounding box center [386, 164] width 0 height 0
radio input "true"
click at [437, 194] on button "Add to cart" at bounding box center [462, 190] width 142 height 17
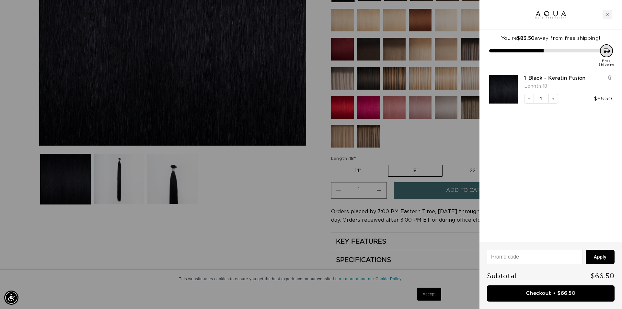
click at [346, 49] on div at bounding box center [311, 154] width 622 height 309
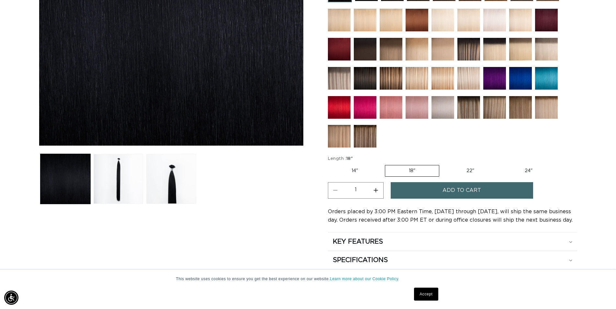
scroll to position [0, 570]
click at [346, 49] on img at bounding box center [339, 49] width 23 height 23
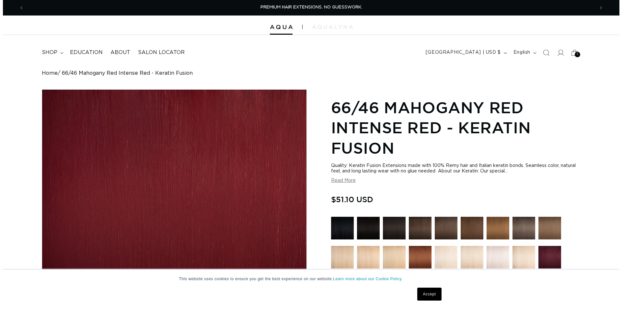
scroll to position [198, 0]
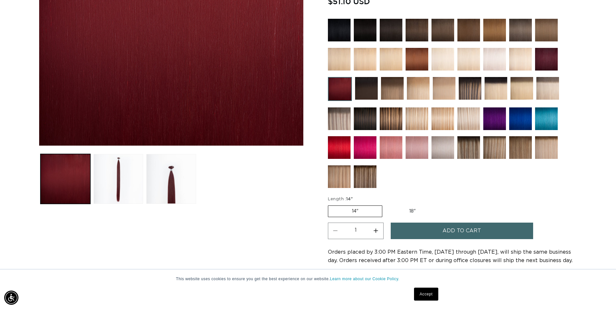
click at [415, 211] on label "18" Variant sold out or unavailable" at bounding box center [413, 211] width 54 height 11
click at [386, 205] on input "18" Variant sold out or unavailable" at bounding box center [386, 204] width 0 height 0
radio input "true"
click at [436, 232] on button "Add to cart" at bounding box center [462, 231] width 142 height 17
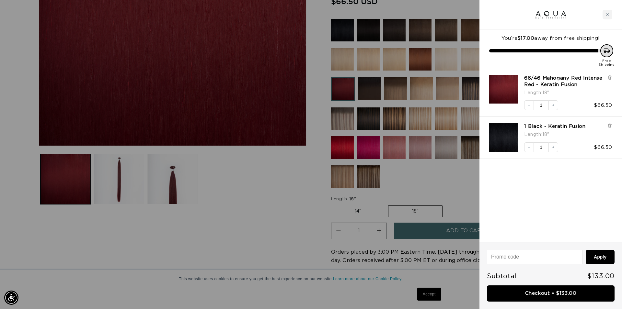
scroll to position [0, 1152]
click at [561, 293] on link "Checkout • $133.00" at bounding box center [551, 294] width 128 height 17
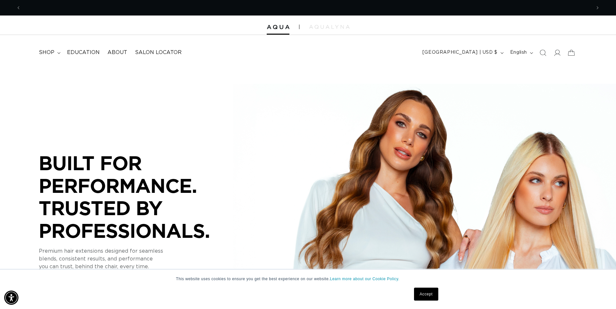
scroll to position [0, 570]
